Goal: Task Accomplishment & Management: Manage account settings

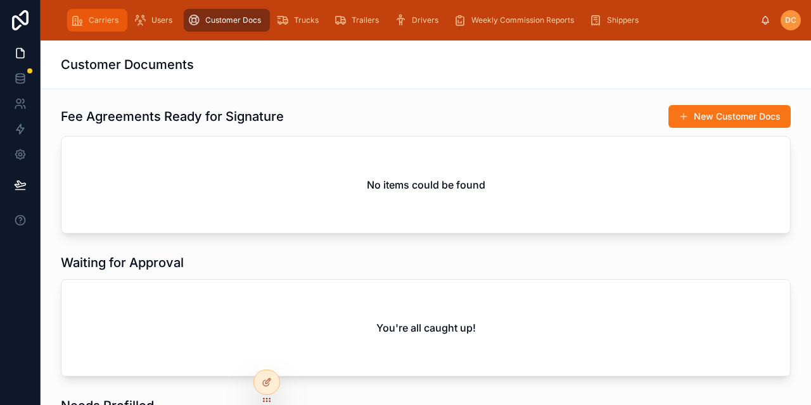
click at [94, 18] on span "Carriers" at bounding box center [104, 20] width 30 height 10
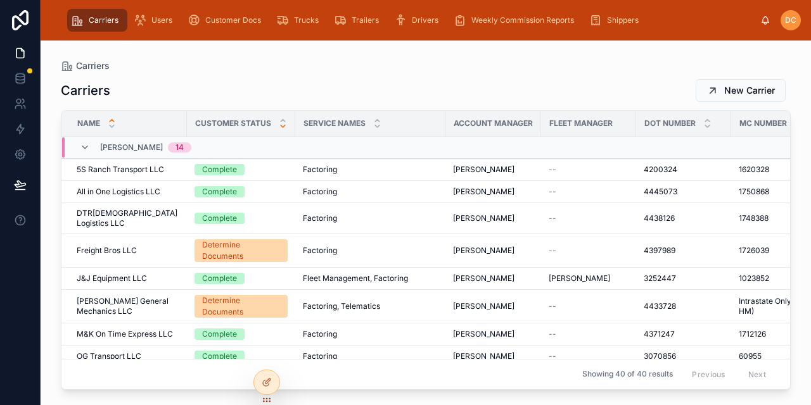
click at [282, 129] on icon at bounding box center [283, 126] width 8 height 8
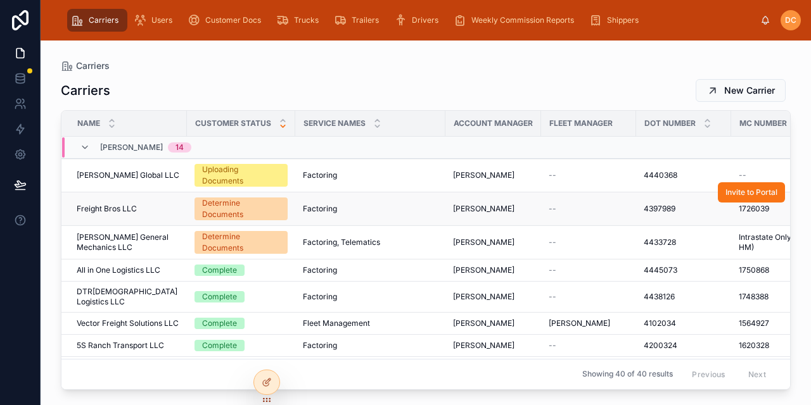
click at [155, 205] on div "Freight Bros LLC Freight Bros LLC" at bounding box center [128, 209] width 103 height 10
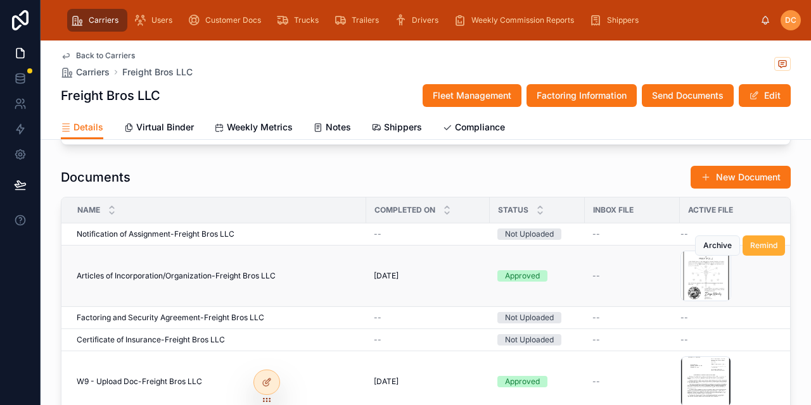
scroll to position [1140, 0]
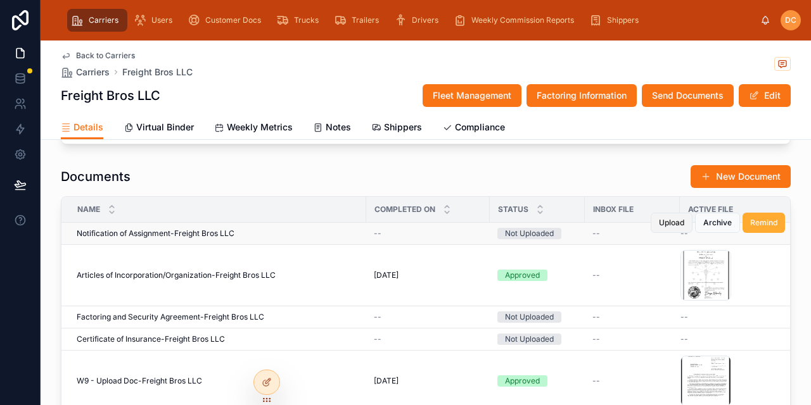
click at [659, 220] on span "Upload" at bounding box center [671, 223] width 25 height 10
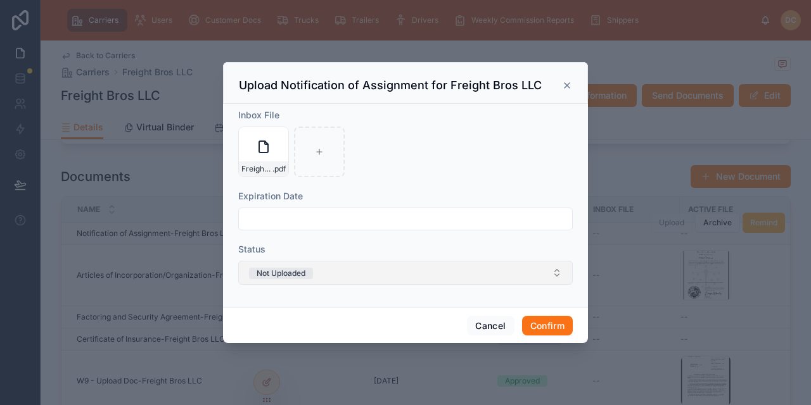
click at [437, 274] on button "Not Uploaded" at bounding box center [405, 273] width 335 height 24
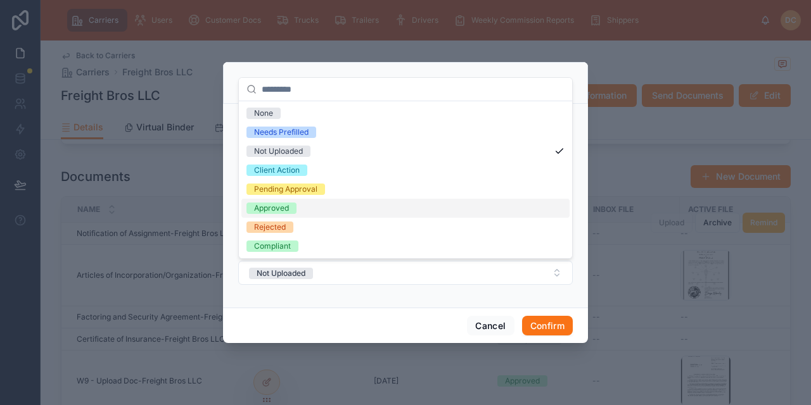
click at [269, 206] on div "Approved" at bounding box center [271, 208] width 35 height 11
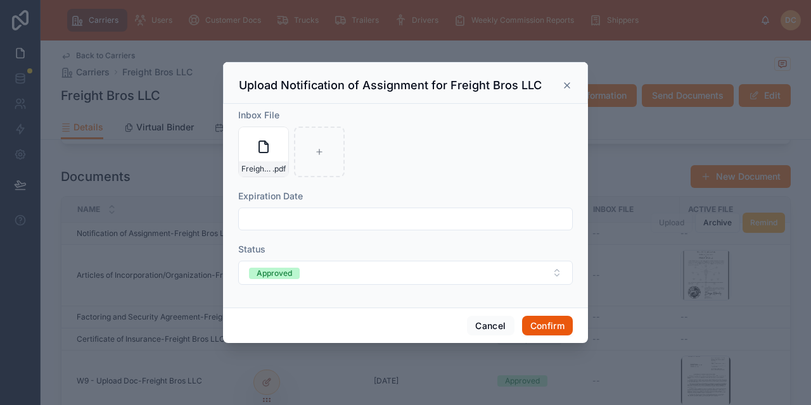
click at [560, 321] on button "Confirm" at bounding box center [547, 326] width 51 height 20
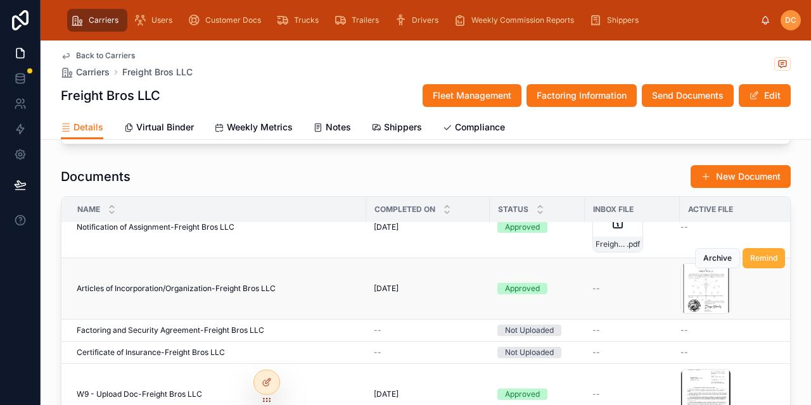
scroll to position [50, 0]
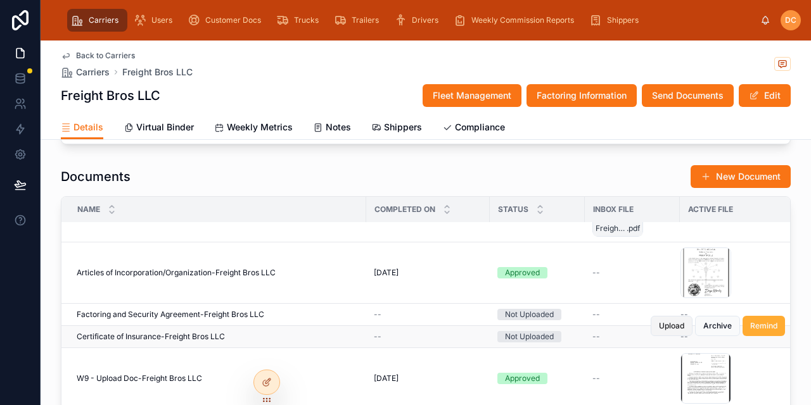
click at [668, 321] on span "Upload" at bounding box center [671, 326] width 25 height 10
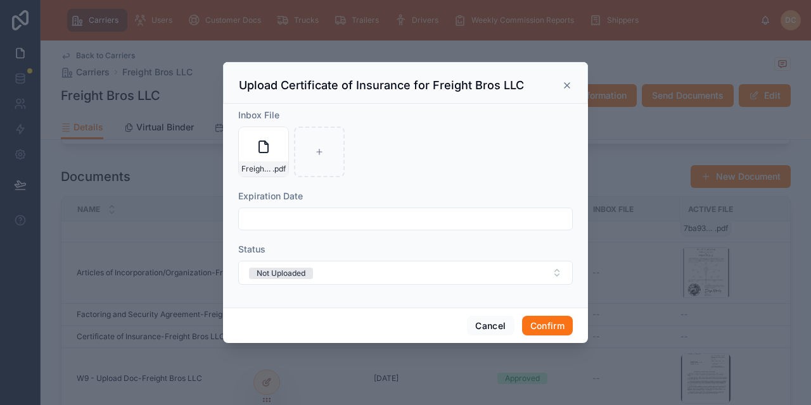
drag, startPoint x: 407, startPoint y: 220, endPoint x: 406, endPoint y: 212, distance: 8.3
click at [407, 219] on input "text" at bounding box center [405, 219] width 333 height 18
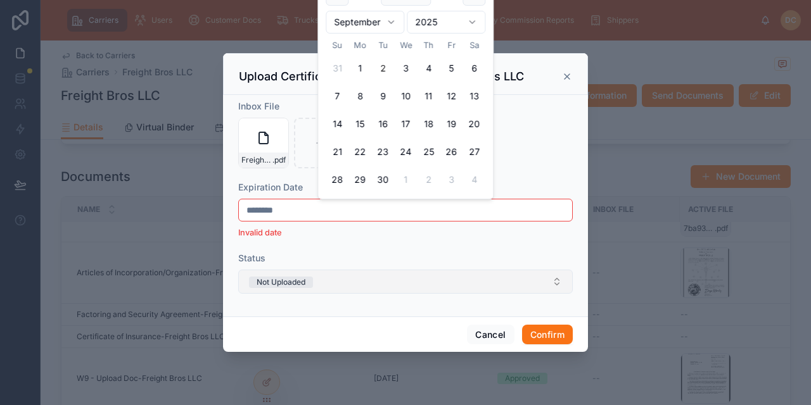
click at [383, 281] on button "Not Uploaded" at bounding box center [405, 282] width 335 height 24
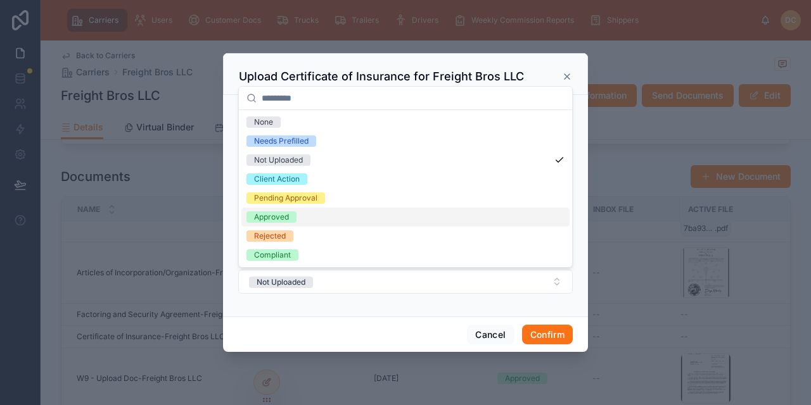
click at [269, 214] on div "Approved" at bounding box center [271, 217] width 35 height 11
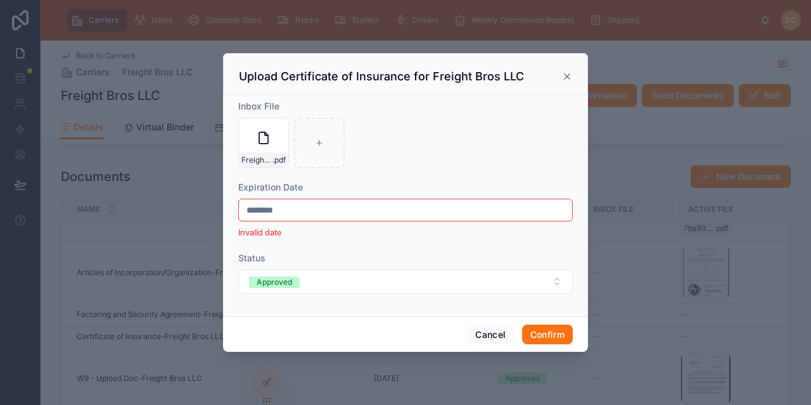
click at [252, 209] on input "********" at bounding box center [405, 210] width 333 height 18
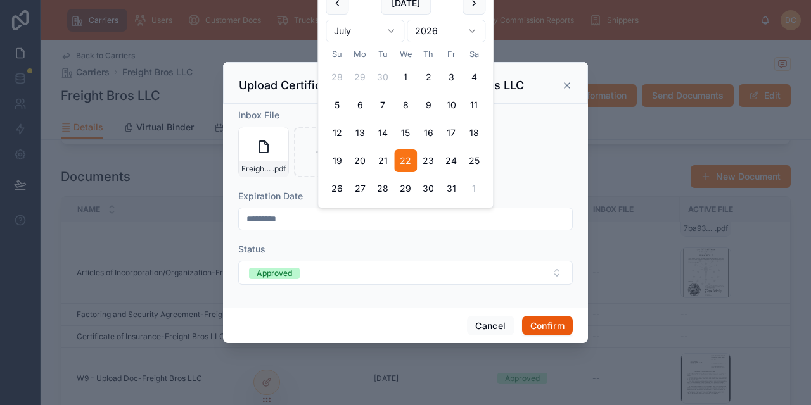
type input "*********"
click at [551, 326] on button "Confirm" at bounding box center [547, 326] width 51 height 20
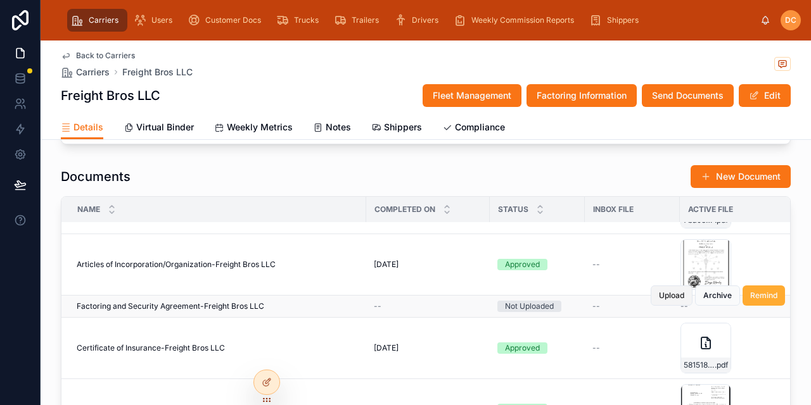
click at [660, 291] on span "Upload" at bounding box center [671, 296] width 25 height 10
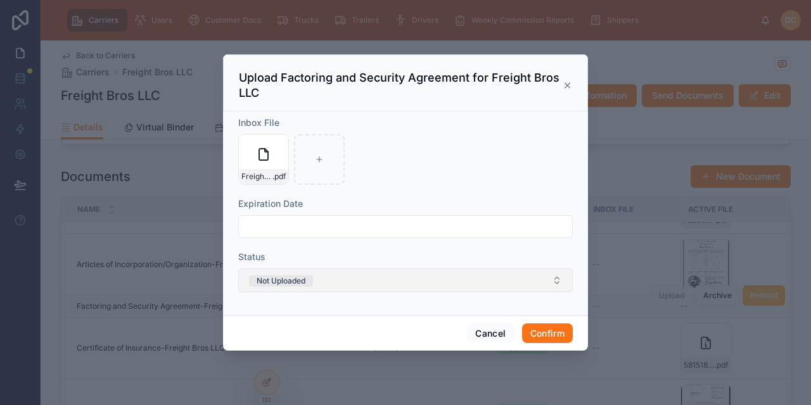
click at [457, 281] on button "Not Uploaded" at bounding box center [405, 281] width 335 height 24
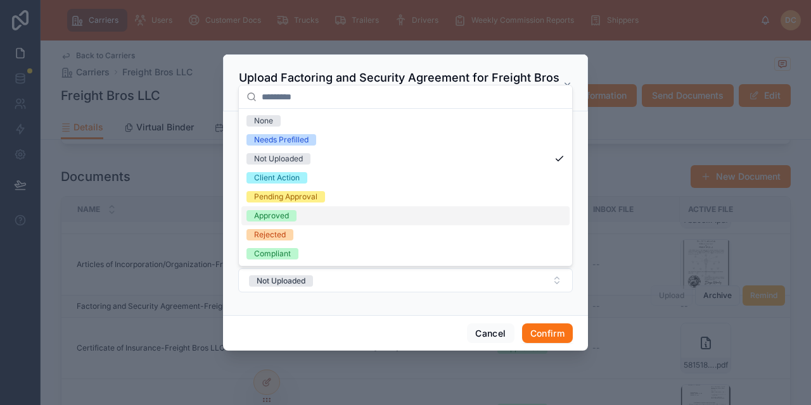
click at [296, 209] on div "Approved" at bounding box center [405, 216] width 328 height 19
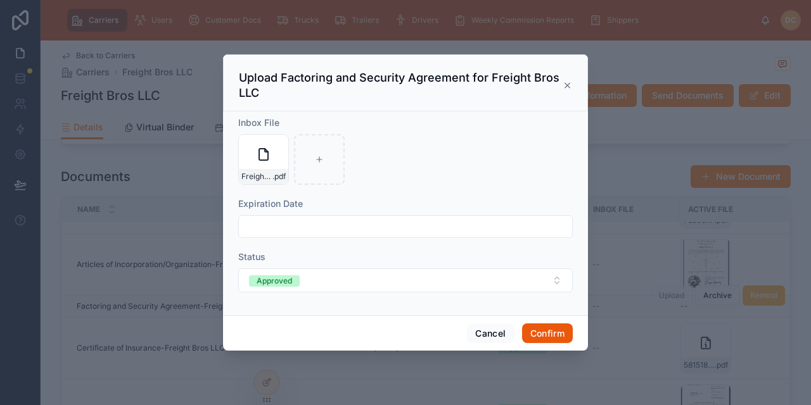
click at [537, 333] on button "Confirm" at bounding box center [547, 334] width 51 height 20
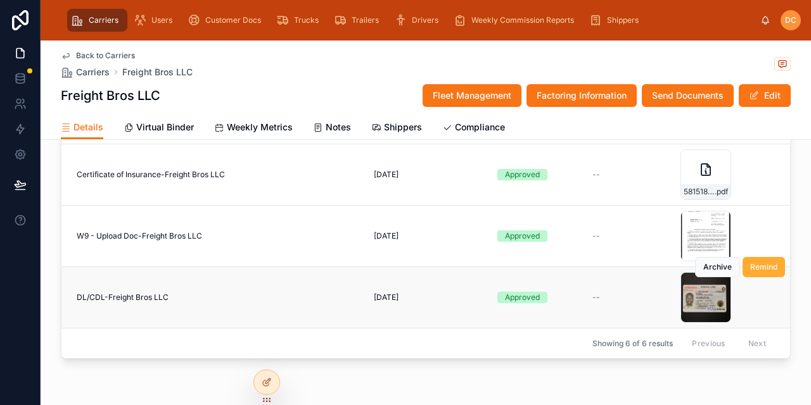
scroll to position [1318, 0]
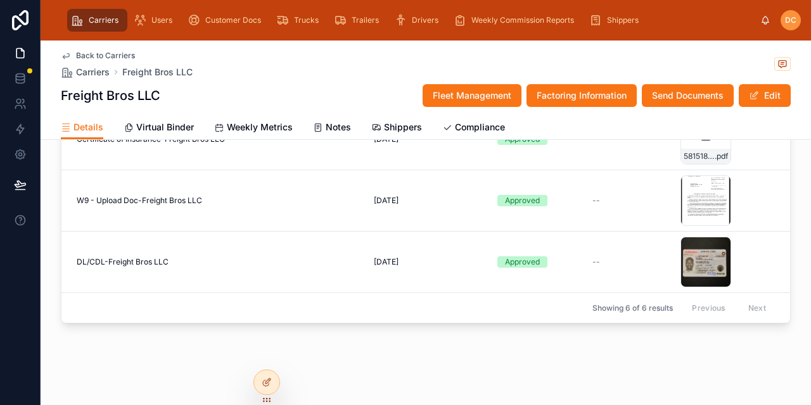
click at [102, 55] on span "Back to Carriers" at bounding box center [105, 56] width 59 height 10
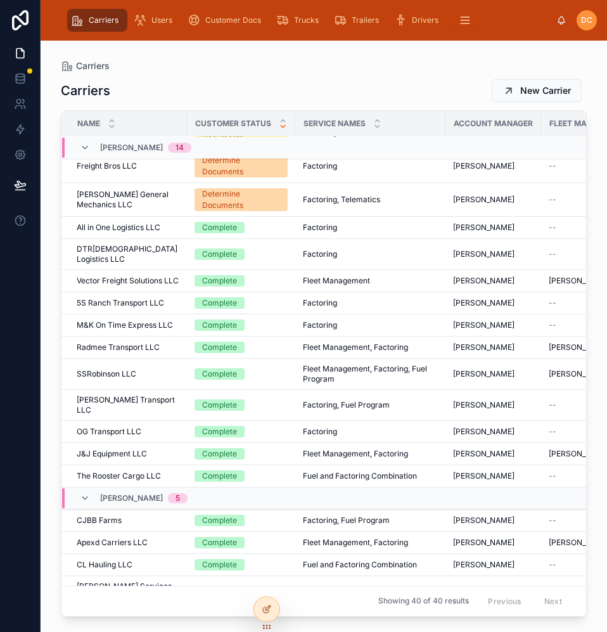
scroll to position [27, 0]
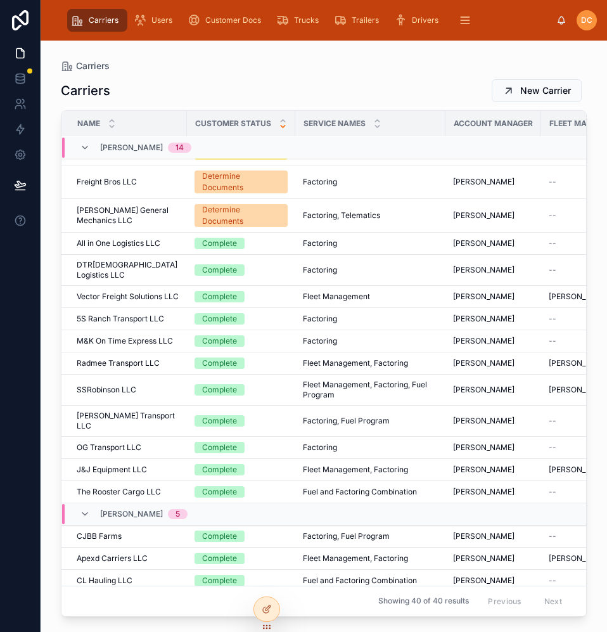
click at [164, 182] on div "Freight Bros LLC Freight Bros LLC" at bounding box center [128, 182] width 103 height 10
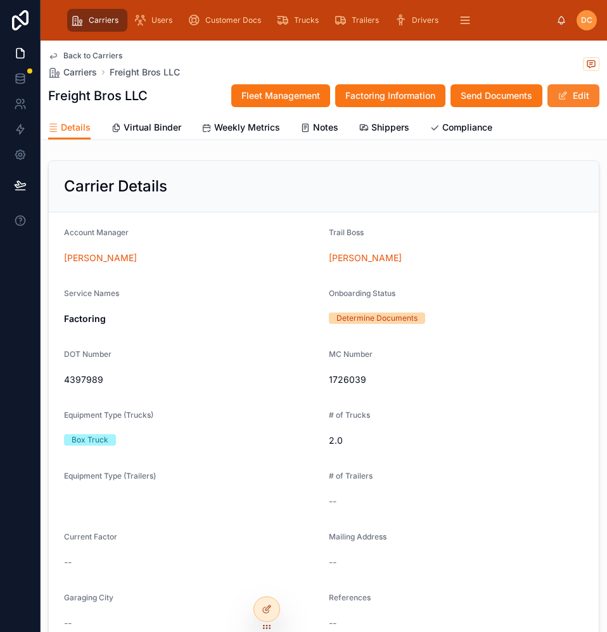
click at [558, 94] on span at bounding box center [563, 96] width 10 height 10
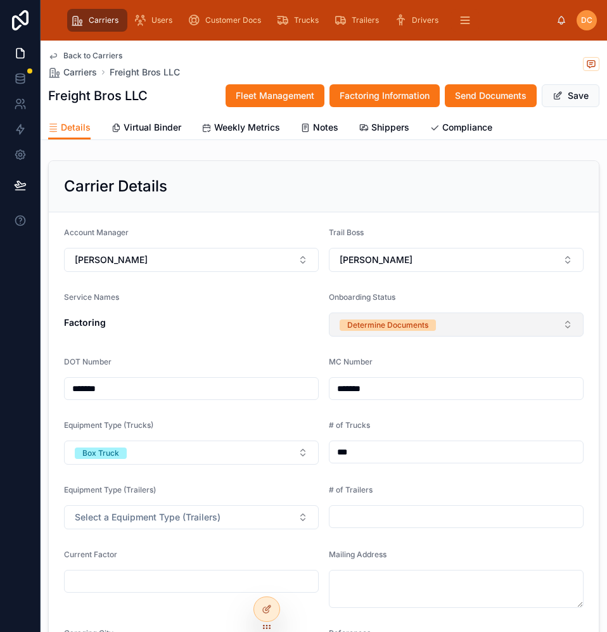
click at [500, 326] on button "Determine Documents" at bounding box center [456, 324] width 255 height 24
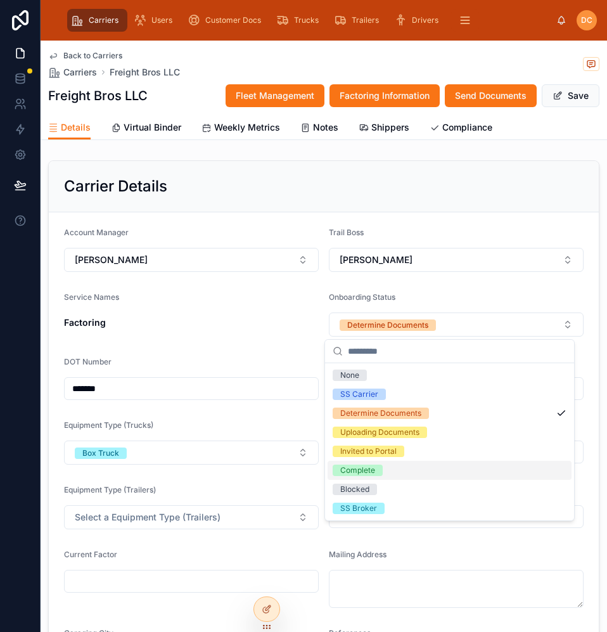
click at [373, 405] on div "Complete" at bounding box center [357, 469] width 35 height 11
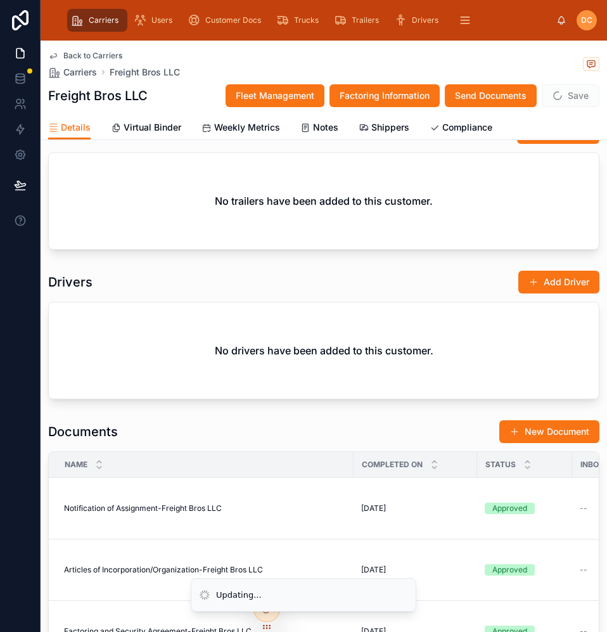
scroll to position [1205, 0]
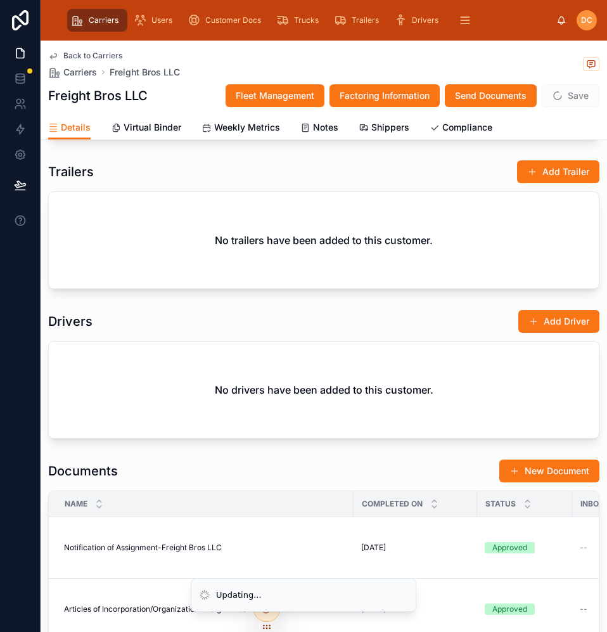
click at [575, 103] on span "Save" at bounding box center [571, 95] width 58 height 23
click at [568, 101] on button "Save" at bounding box center [571, 95] width 58 height 23
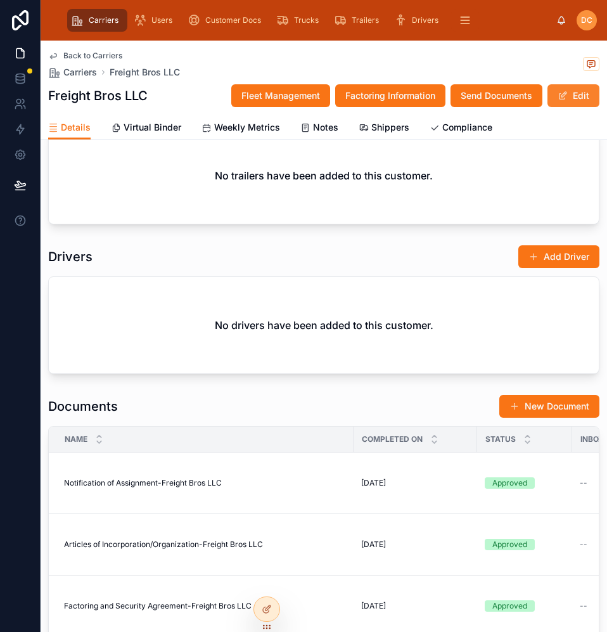
scroll to position [1140, 0]
